Goal: Task Accomplishment & Management: Use online tool/utility

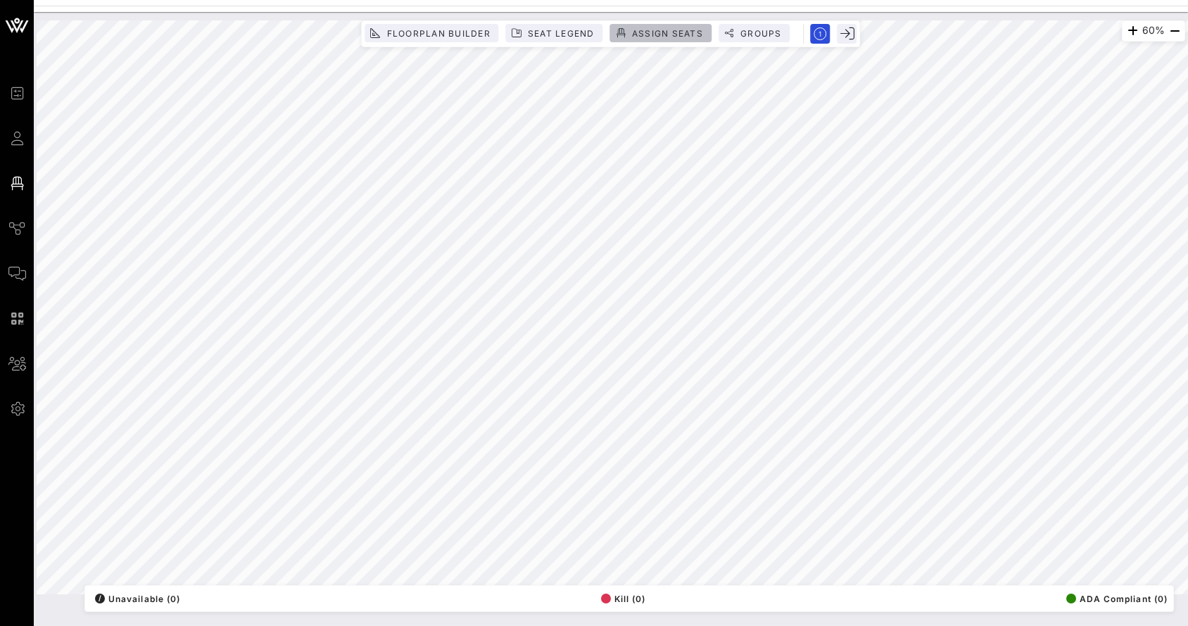
click at [662, 24] on button "Assign Seats" at bounding box center [660, 33] width 101 height 18
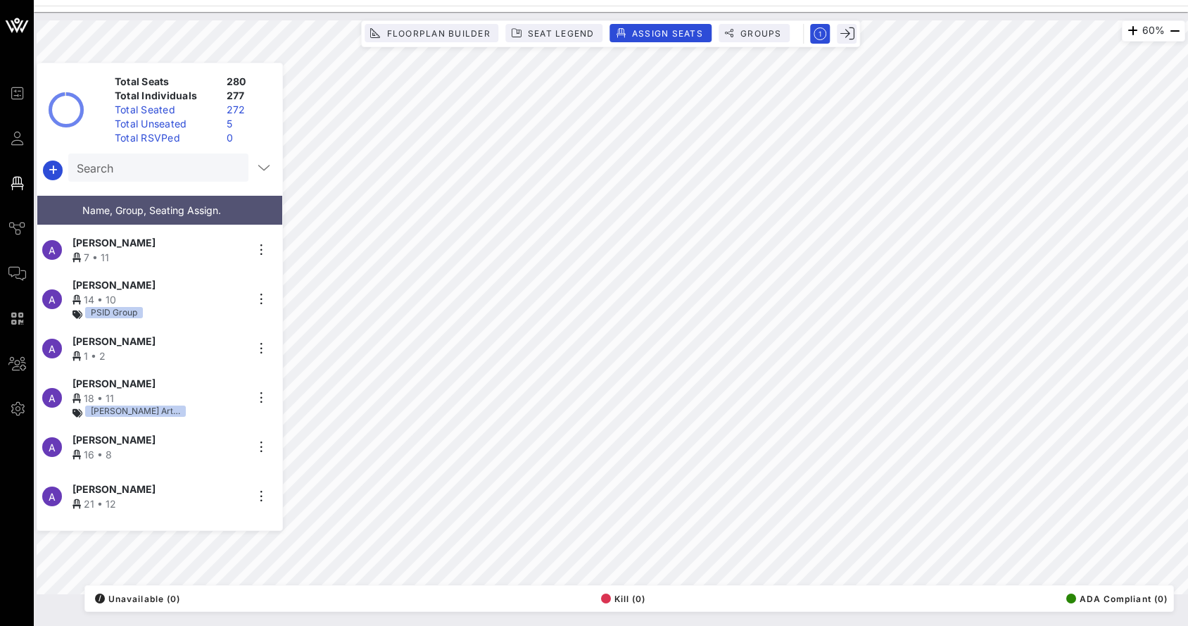
click at [184, 123] on div "Total Unseated" at bounding box center [165, 124] width 112 height 14
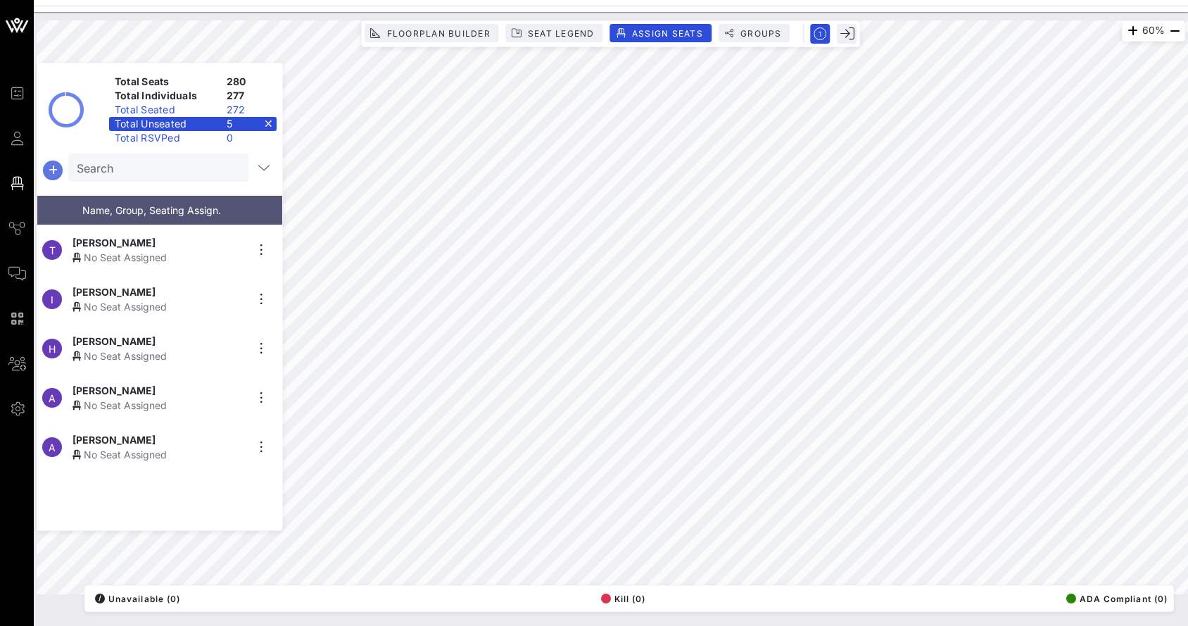
click at [53, 176] on button "button" at bounding box center [53, 171] width 20 height 20
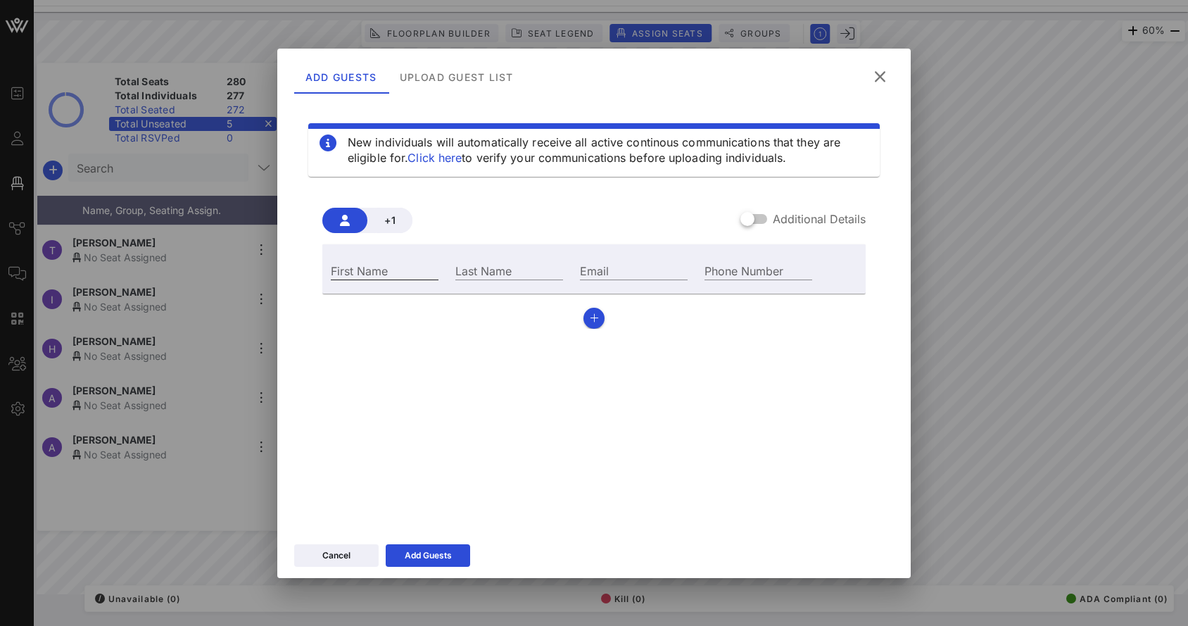
click at [386, 270] on input "First Name" at bounding box center [385, 270] width 108 height 18
paste input "[PERSON_NAME]"
click at [390, 275] on input "[PERSON_NAME]" at bounding box center [385, 270] width 108 height 18
type input "[PERSON_NAME]"
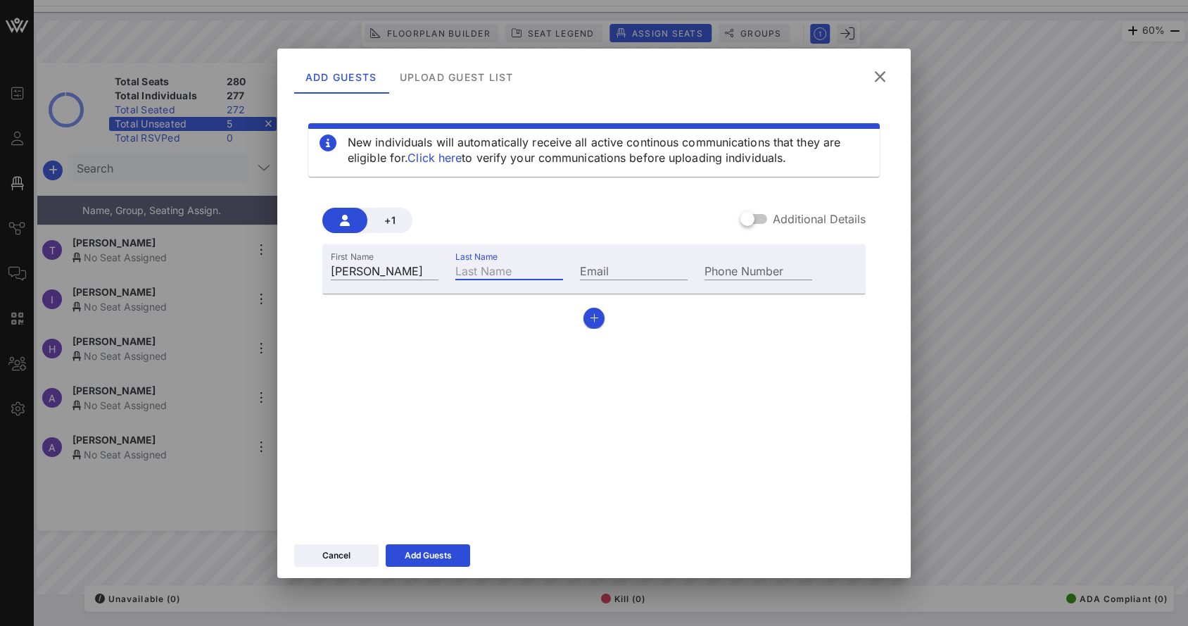
click at [524, 270] on input "Last Name" at bounding box center [509, 270] width 108 height 18
paste input "[PERSON_NAME]"
type input "[PERSON_NAME]"
click at [449, 549] on div "Add Guests" at bounding box center [428, 555] width 47 height 14
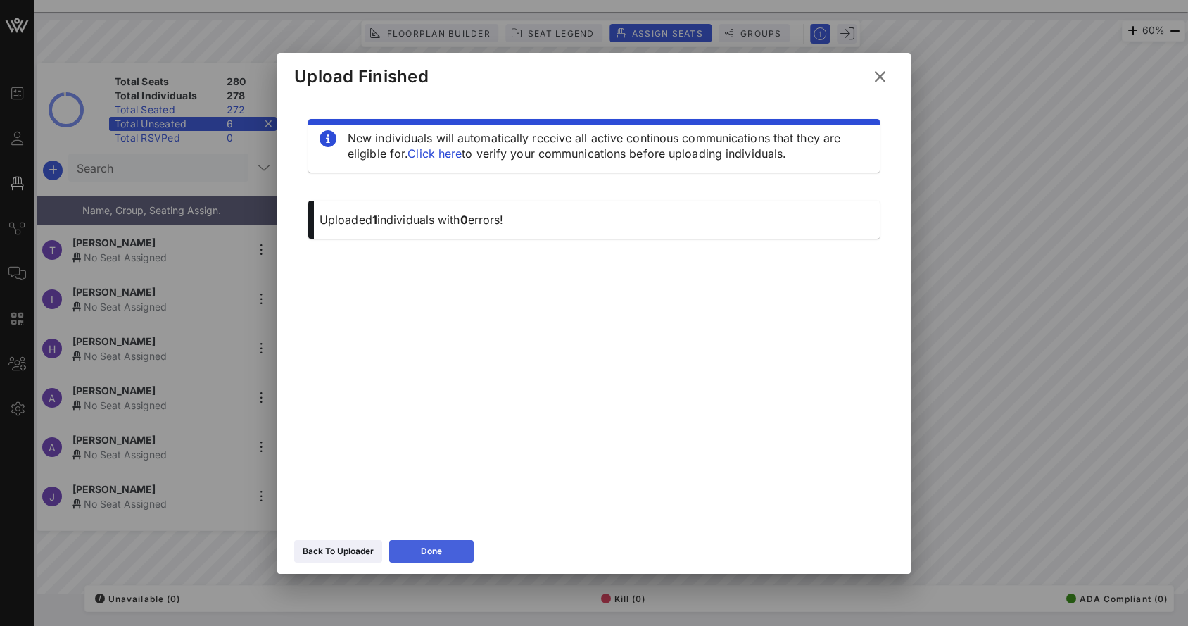
click at [434, 543] on button "Done" at bounding box center [431, 551] width 84 height 23
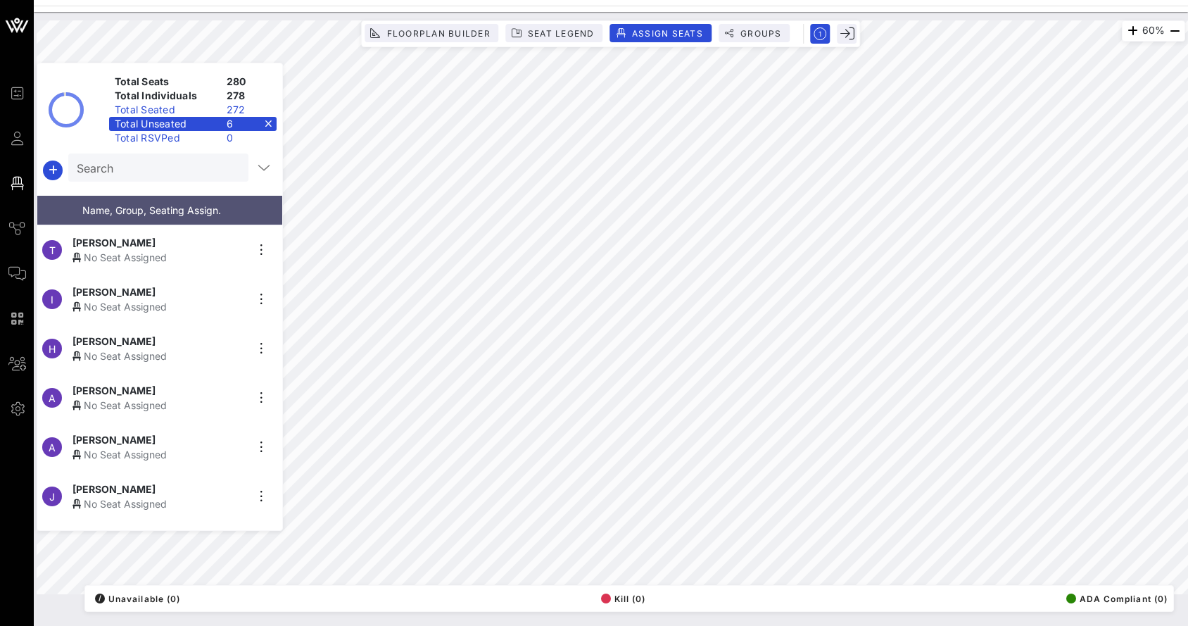
click at [158, 250] on div "No Seat Assigned" at bounding box center [159, 257] width 173 height 15
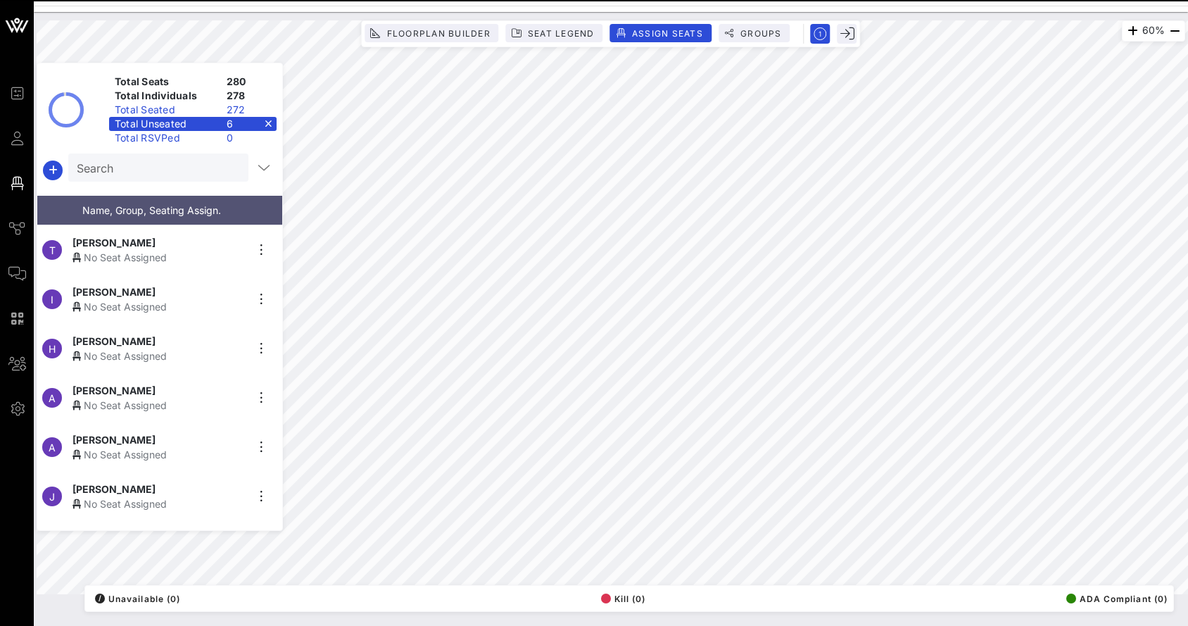
click at [211, 225] on div "T [PERSON_NAME] No Seat Assigned" at bounding box center [154, 249] width 234 height 49
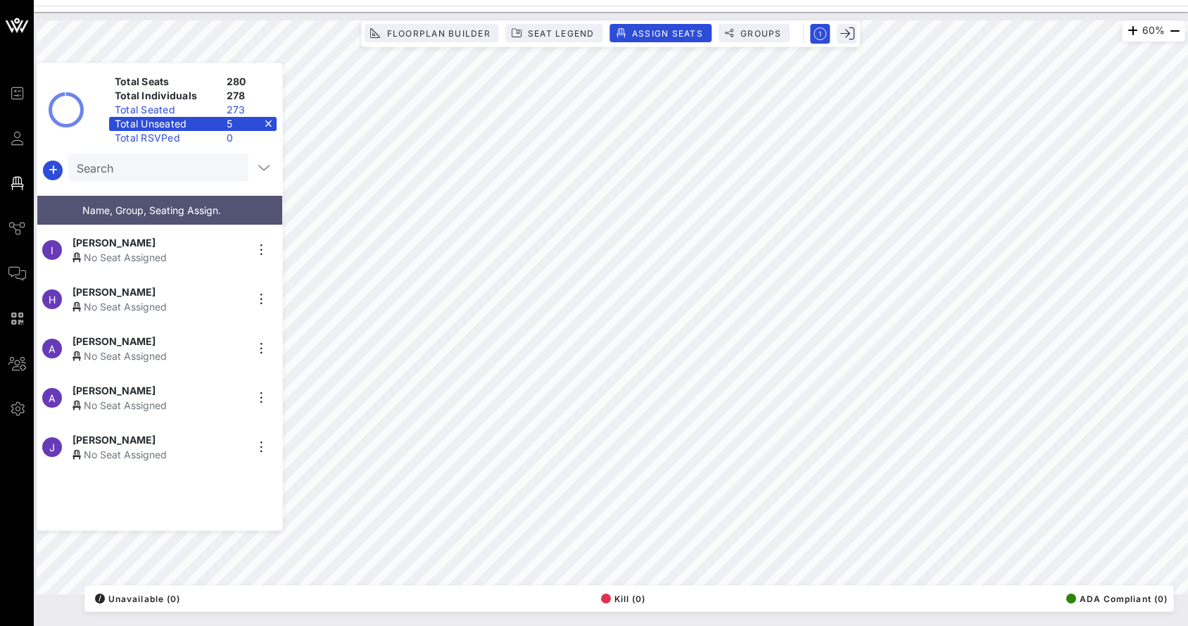
click at [276, 122] on div "5" at bounding box center [249, 124] width 56 height 14
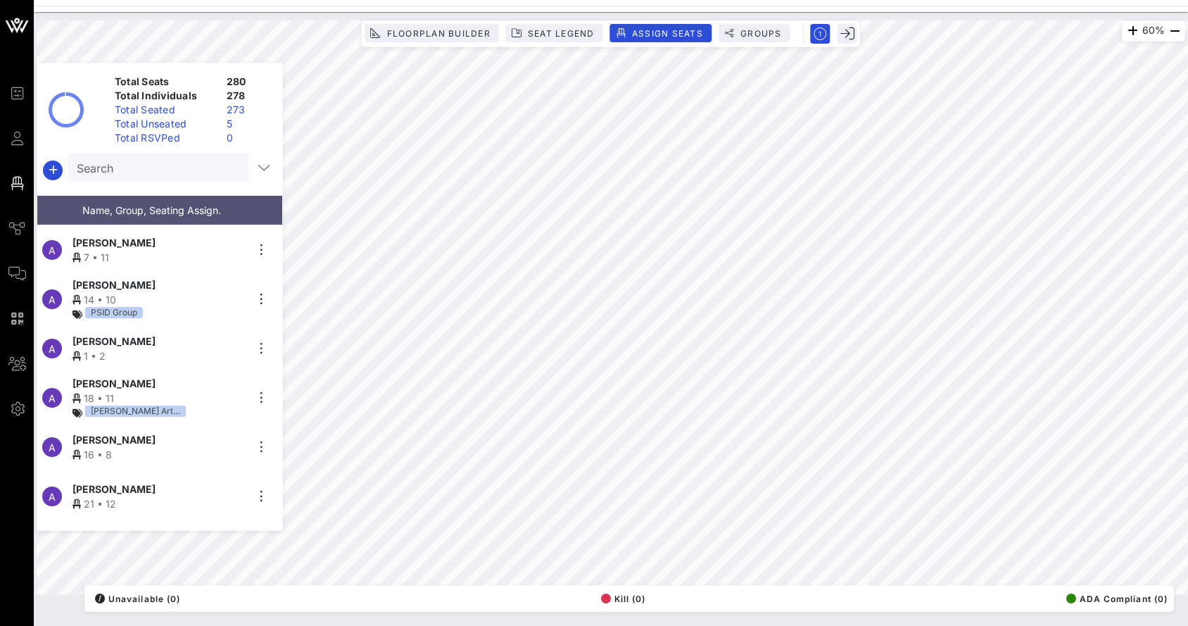
click at [200, 172] on input "Search" at bounding box center [157, 167] width 161 height 18
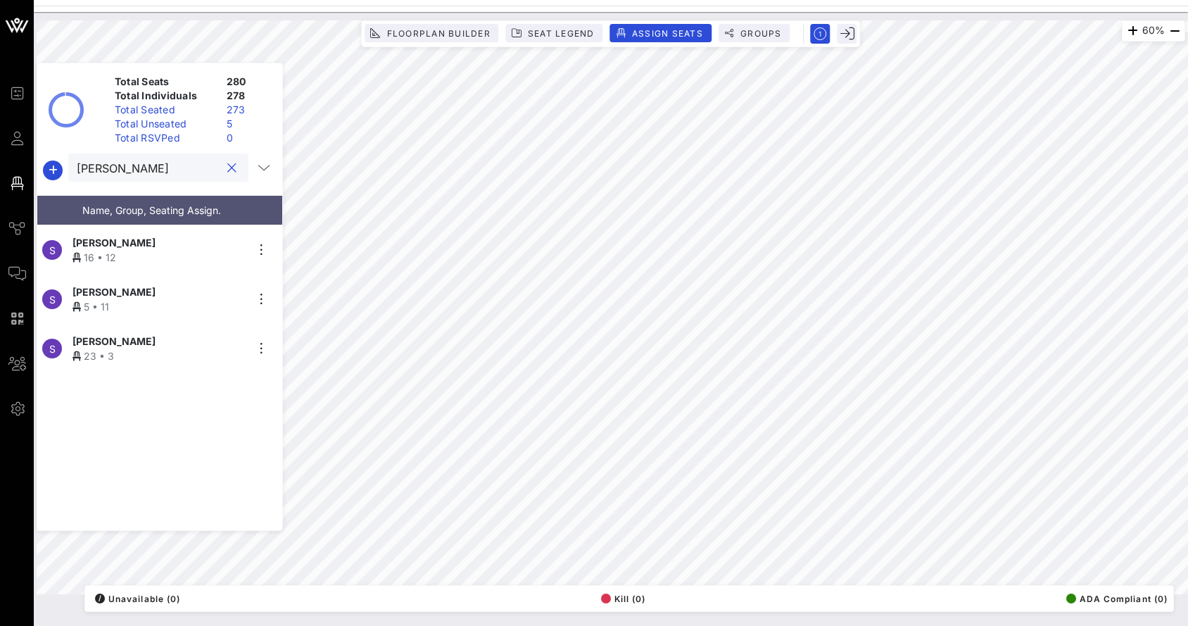
type input "[PERSON_NAME]"
click at [168, 250] on div "16 • 12" at bounding box center [159, 257] width 173 height 15
click at [213, 125] on div "Total Unseated" at bounding box center [165, 124] width 112 height 14
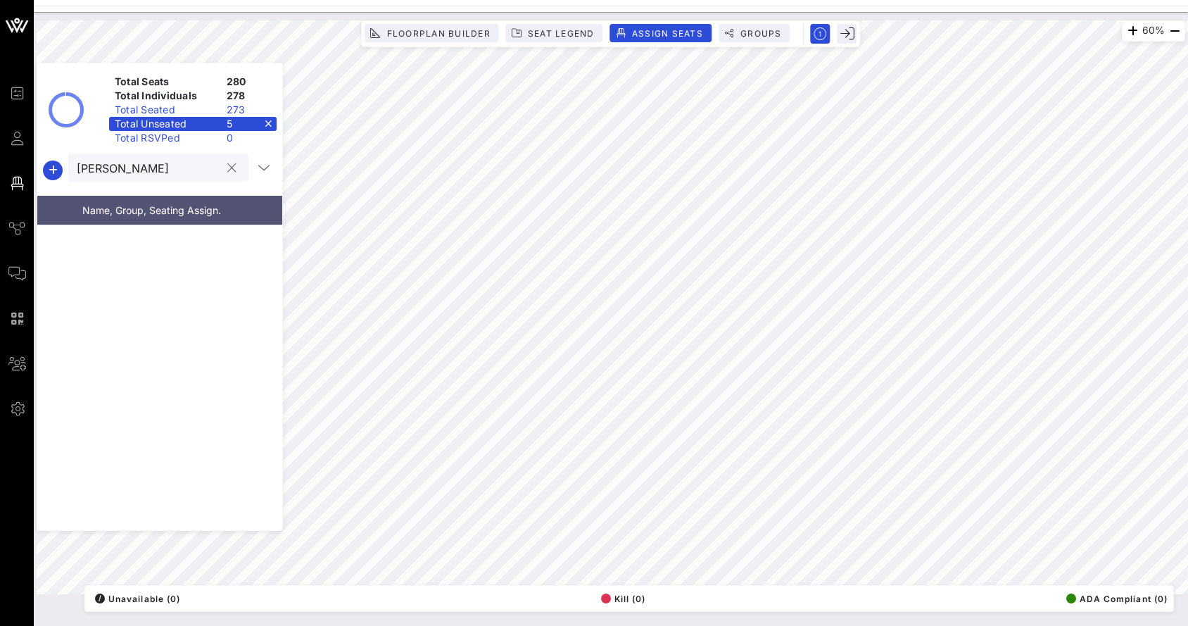
click at [220, 163] on div at bounding box center [230, 168] width 20 height 17
click at [227, 165] on button "clear icon" at bounding box center [231, 168] width 9 height 14
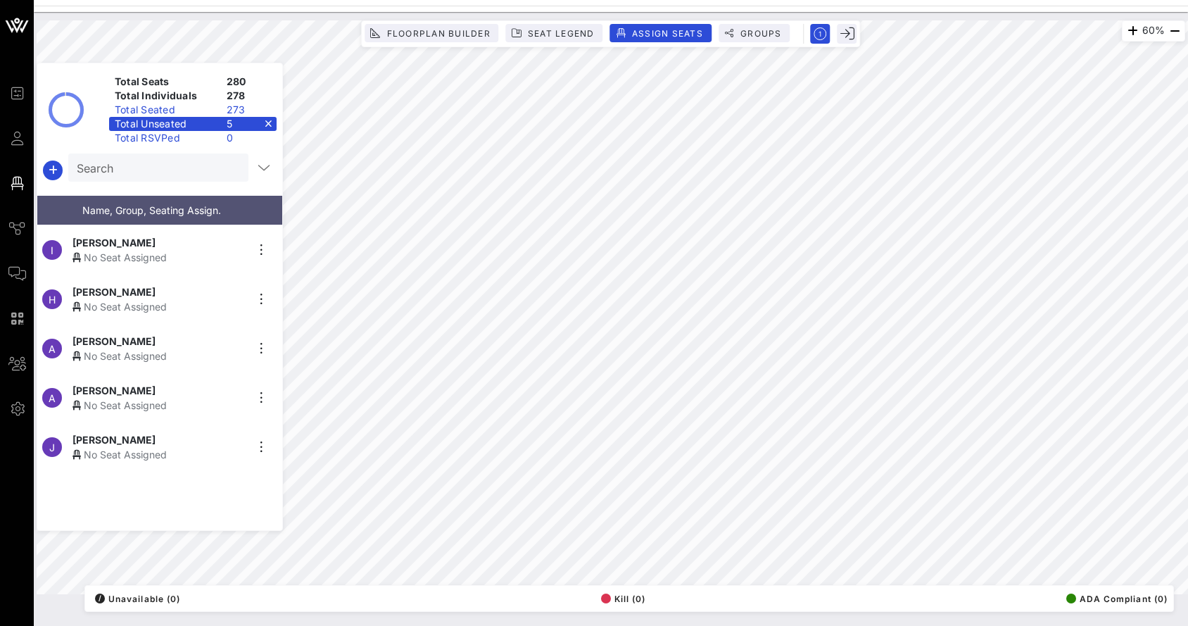
click at [272, 118] on div "5" at bounding box center [249, 124] width 56 height 14
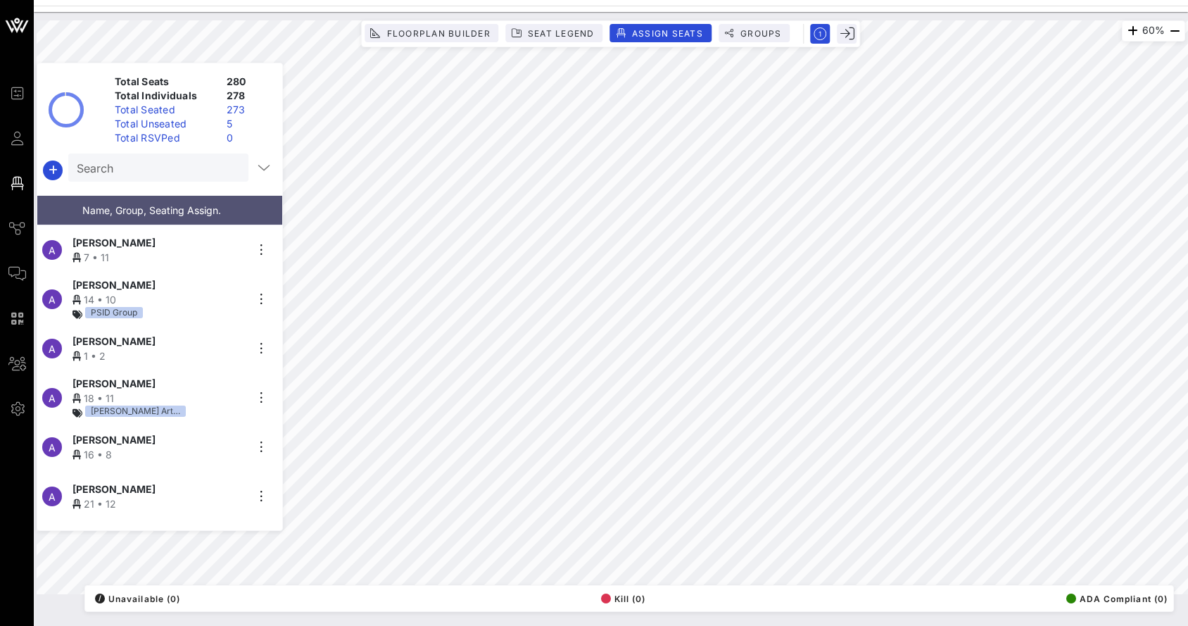
click at [162, 158] on input "Search" at bounding box center [157, 167] width 161 height 18
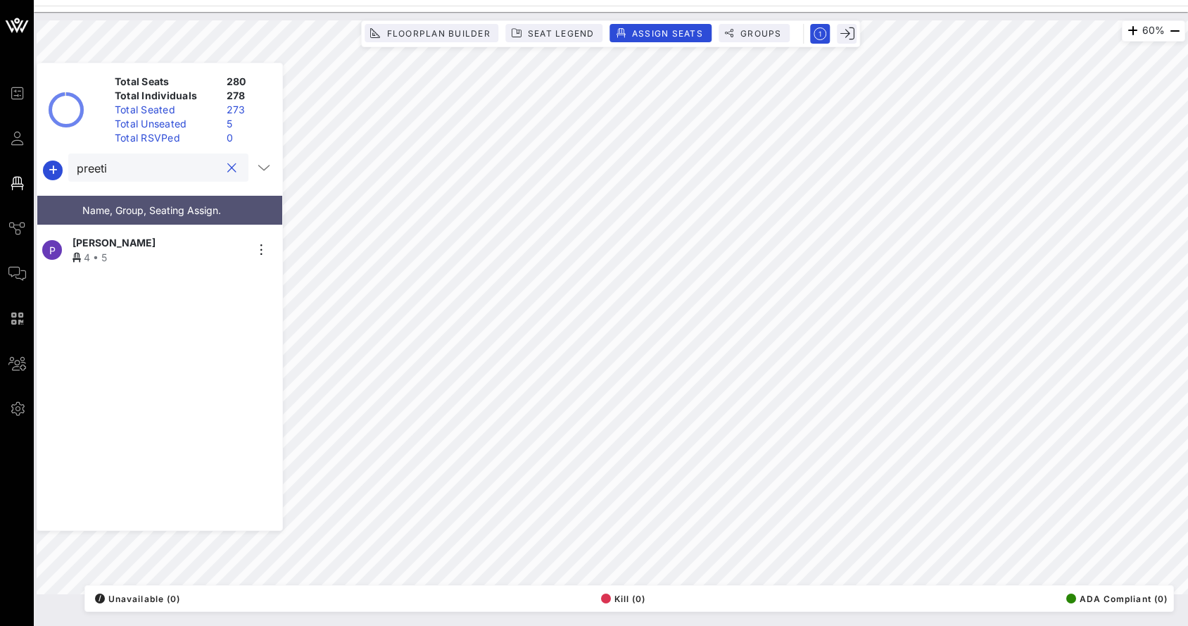
type input "preeti"
click at [108, 226] on div "P [PERSON_NAME] 4 • 5" at bounding box center [154, 249] width 234 height 49
